Goal: Task Accomplishment & Management: Manage account settings

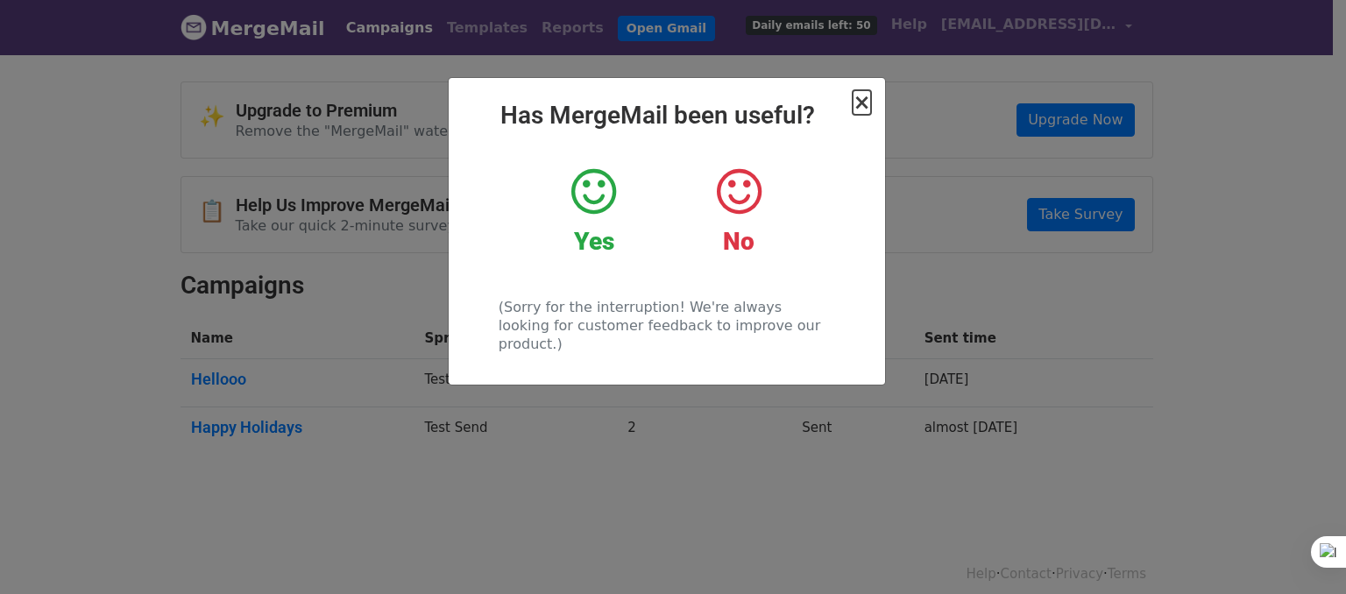
click at [862, 104] on span "×" at bounding box center [862, 102] width 18 height 25
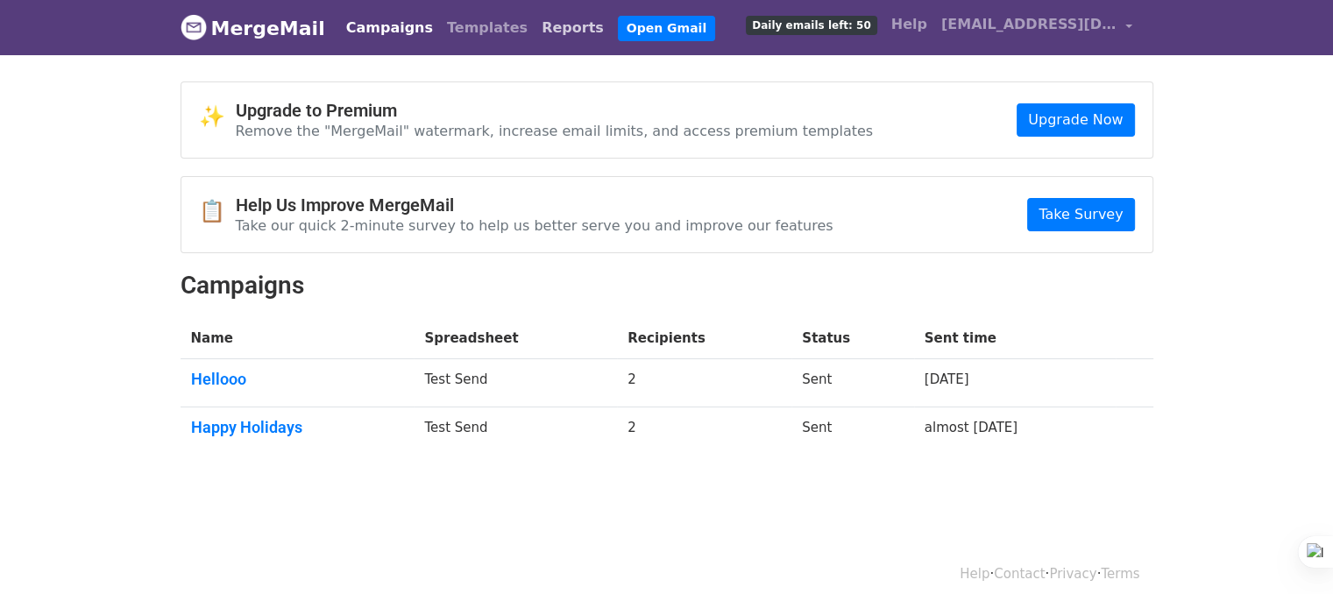
click at [535, 29] on link "Reports" at bounding box center [573, 28] width 76 height 35
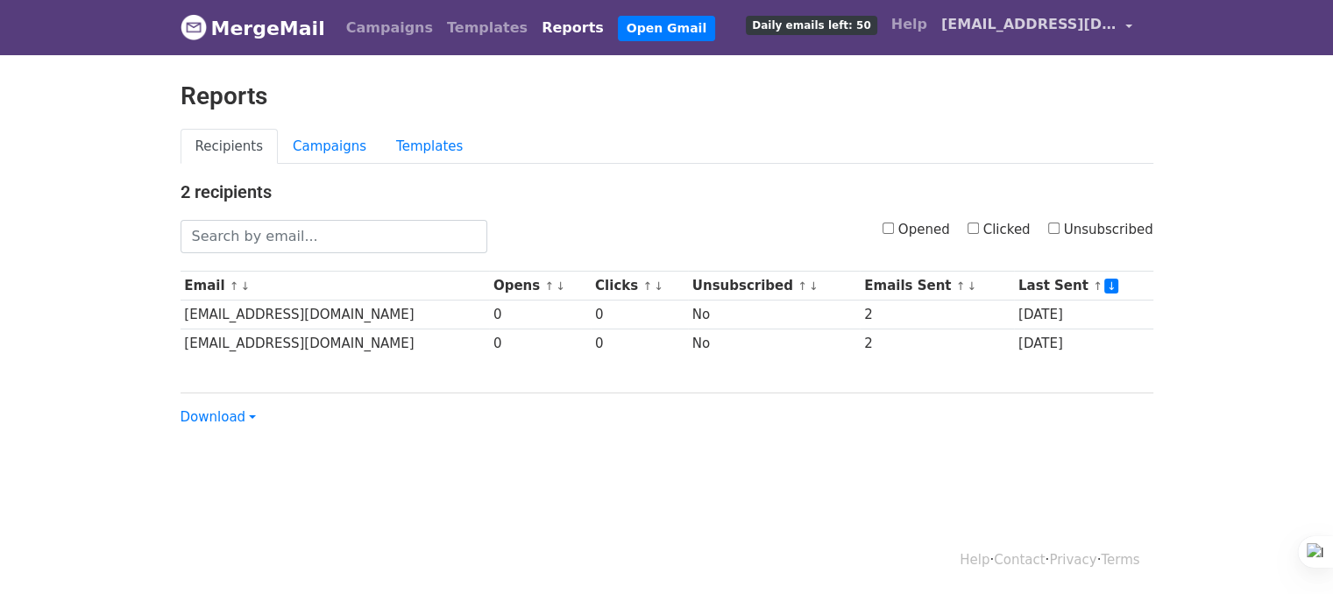
click at [1066, 21] on span "[EMAIL_ADDRESS][DOMAIN_NAME]" at bounding box center [1028, 24] width 175 height 21
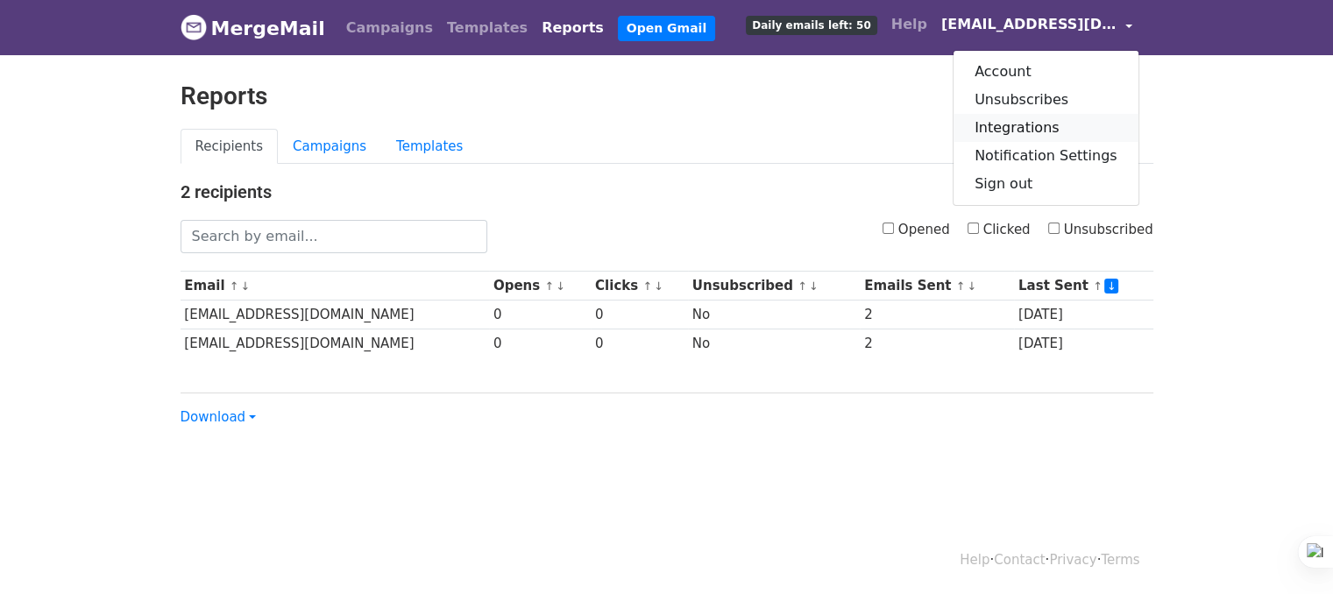
click at [1036, 131] on link "Integrations" at bounding box center [1045, 128] width 185 height 28
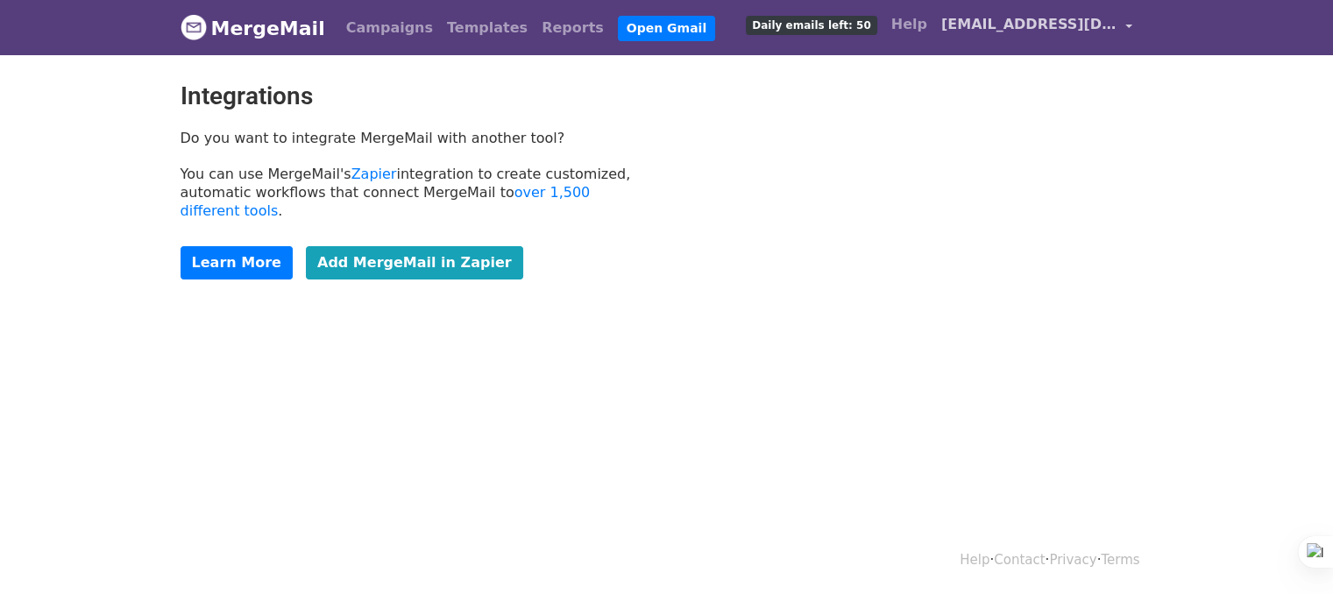
click at [1027, 24] on span "[EMAIL_ADDRESS][DOMAIN_NAME]" at bounding box center [1028, 24] width 175 height 21
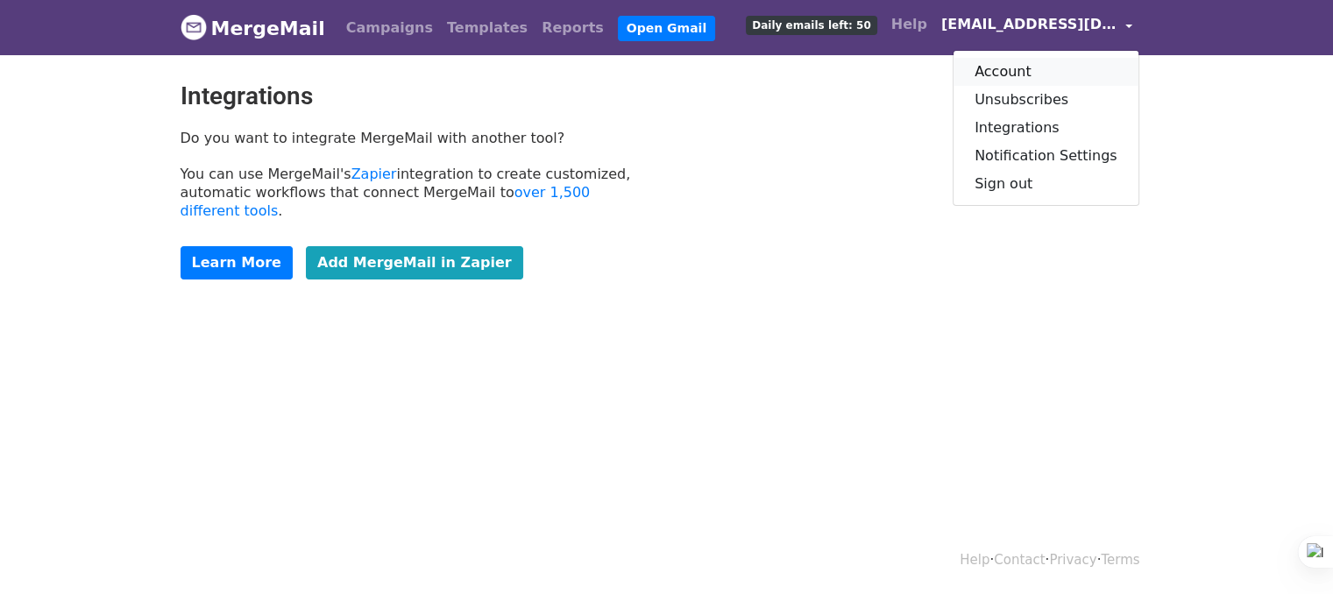
click at [1039, 71] on link "Account" at bounding box center [1045, 72] width 185 height 28
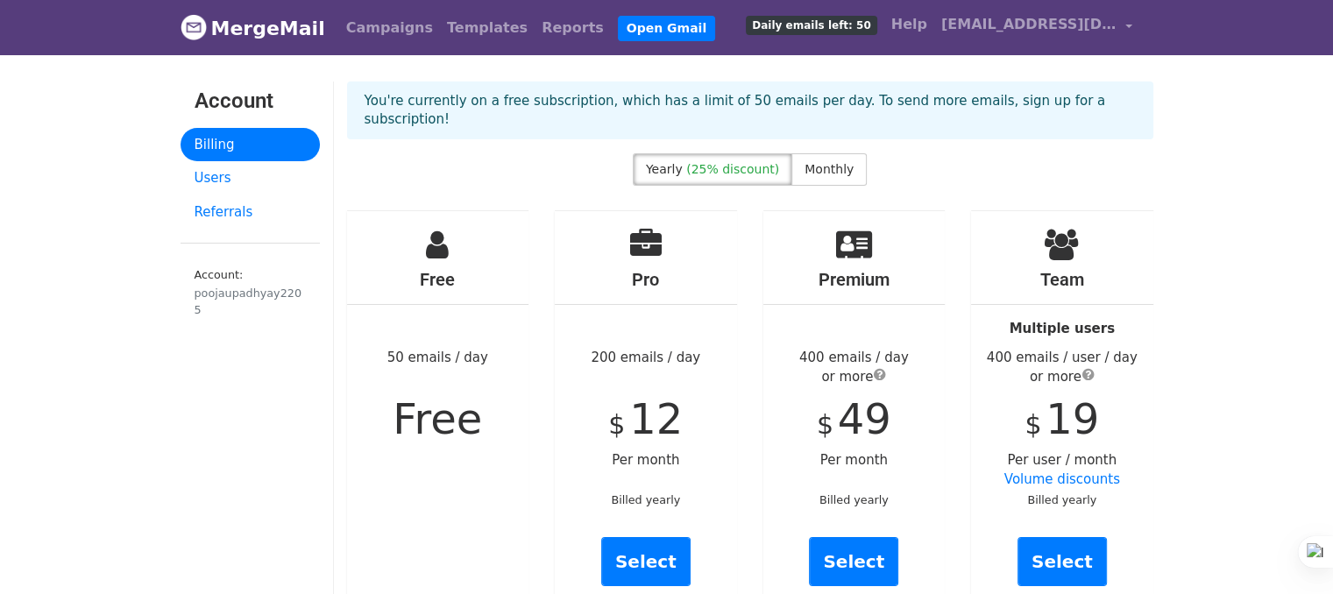
click at [287, 32] on link "MergeMail" at bounding box center [253, 28] width 145 height 37
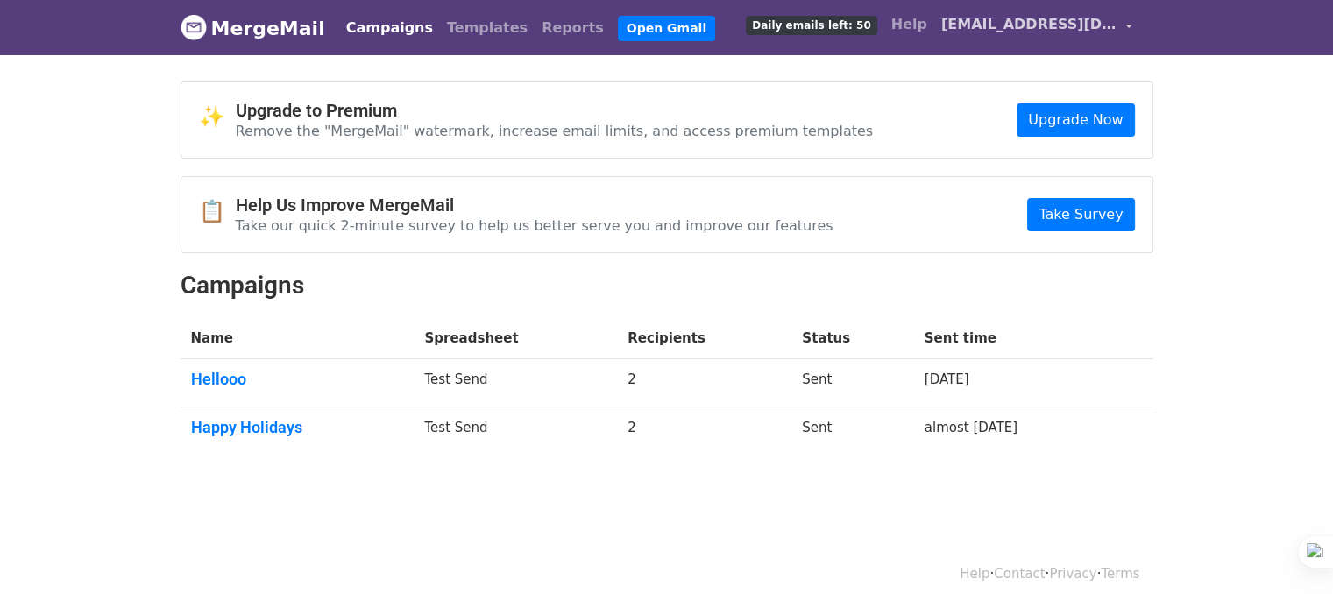
click at [970, 32] on span "[EMAIL_ADDRESS][DOMAIN_NAME]" at bounding box center [1028, 24] width 175 height 21
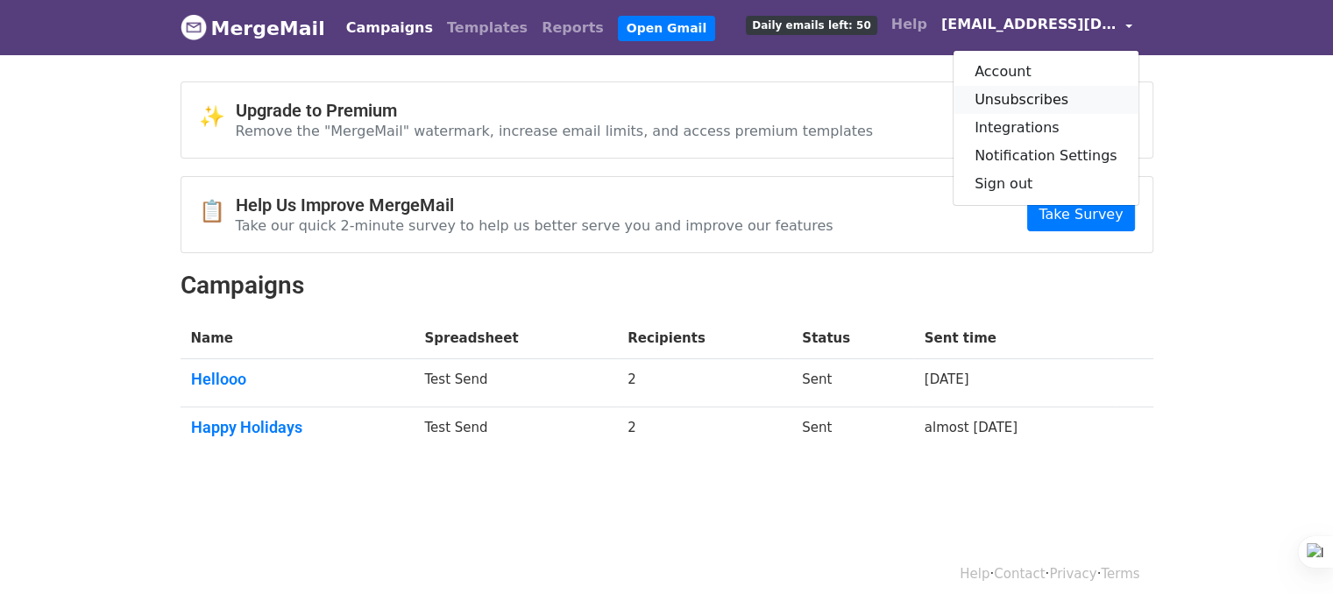
click at [1024, 99] on link "Unsubscribes" at bounding box center [1045, 100] width 185 height 28
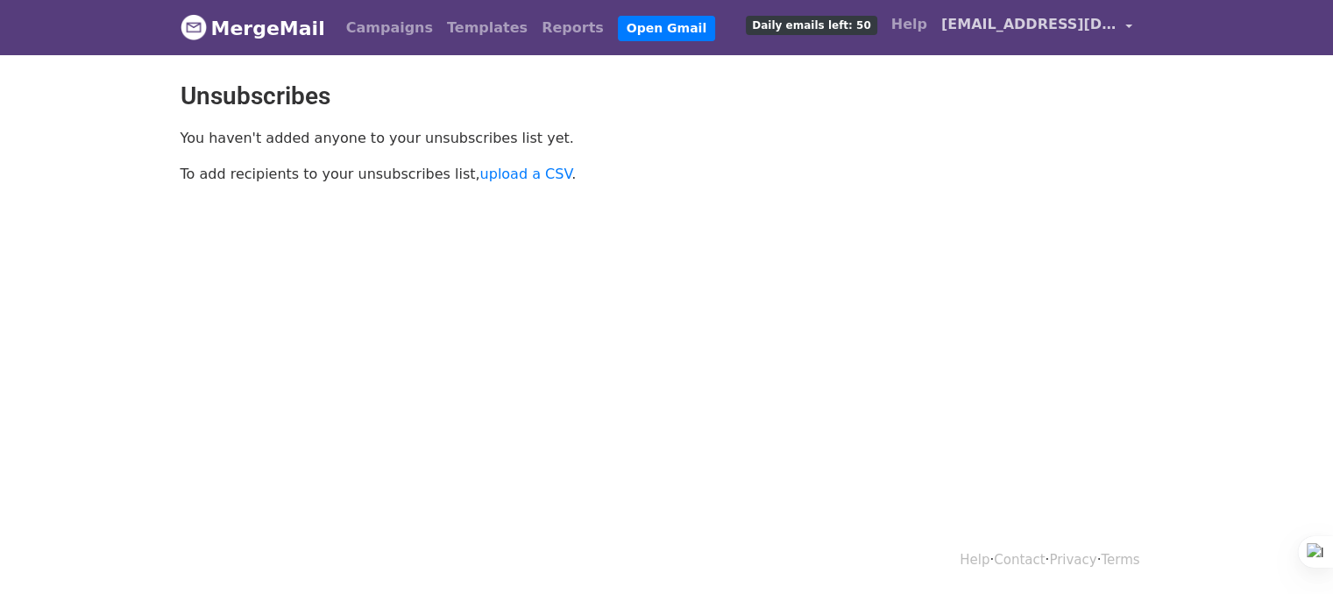
click at [1013, 26] on span "[EMAIL_ADDRESS][DOMAIN_NAME]" at bounding box center [1028, 24] width 175 height 21
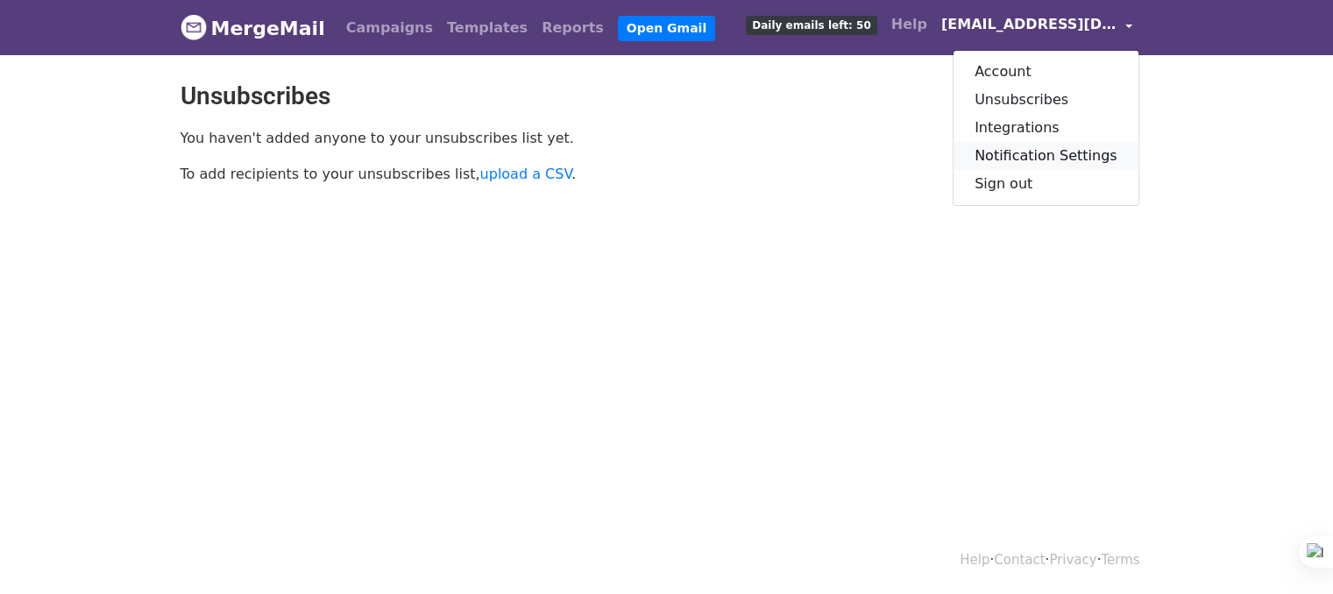
click at [1019, 152] on link "Notification Settings" at bounding box center [1045, 156] width 185 height 28
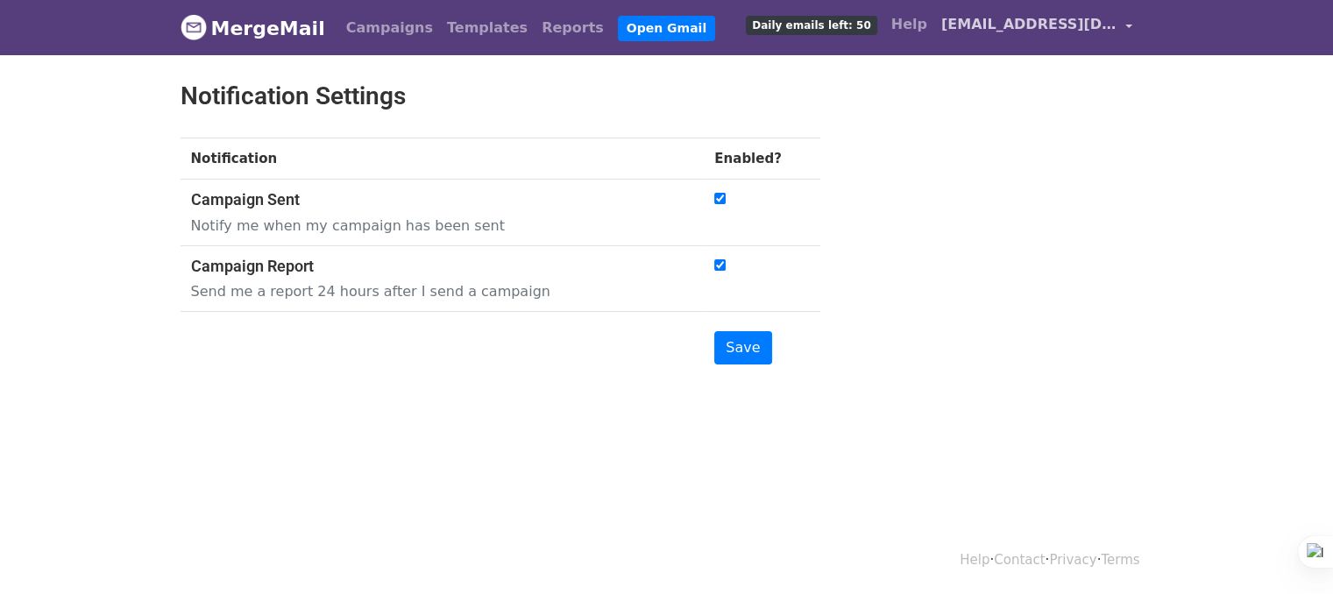
click at [989, 32] on span "[EMAIL_ADDRESS][DOMAIN_NAME]" at bounding box center [1028, 24] width 175 height 21
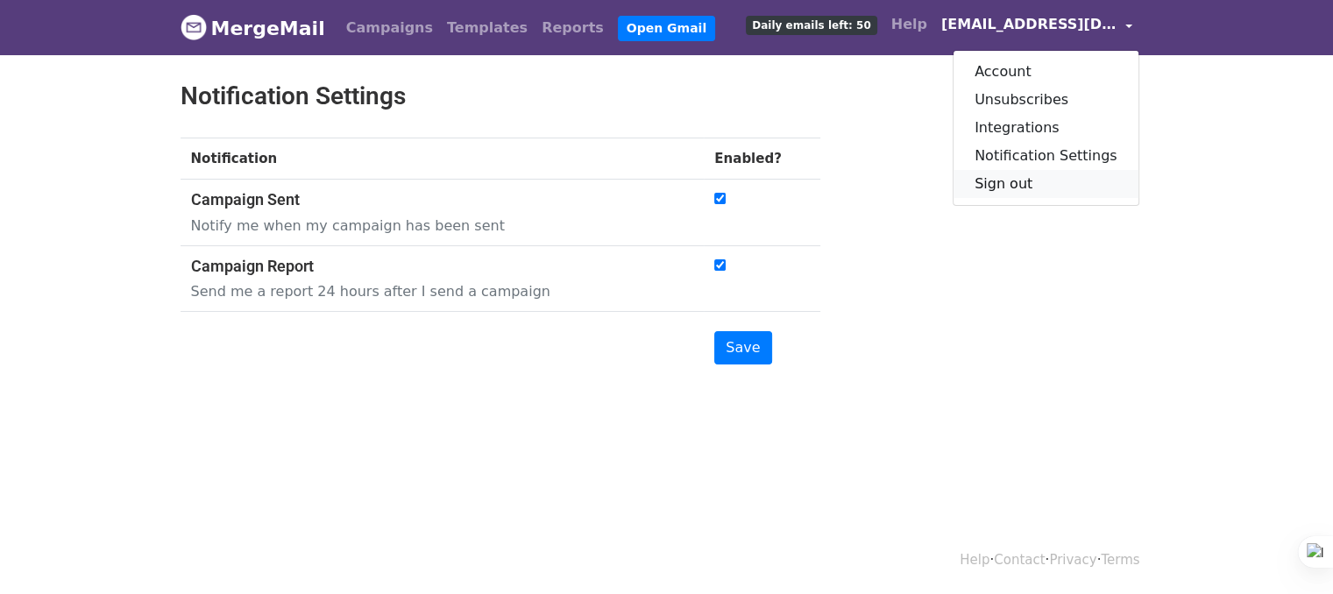
click at [1017, 181] on link "Sign out" at bounding box center [1045, 184] width 185 height 28
